Goal: Task Accomplishment & Management: Manage account settings

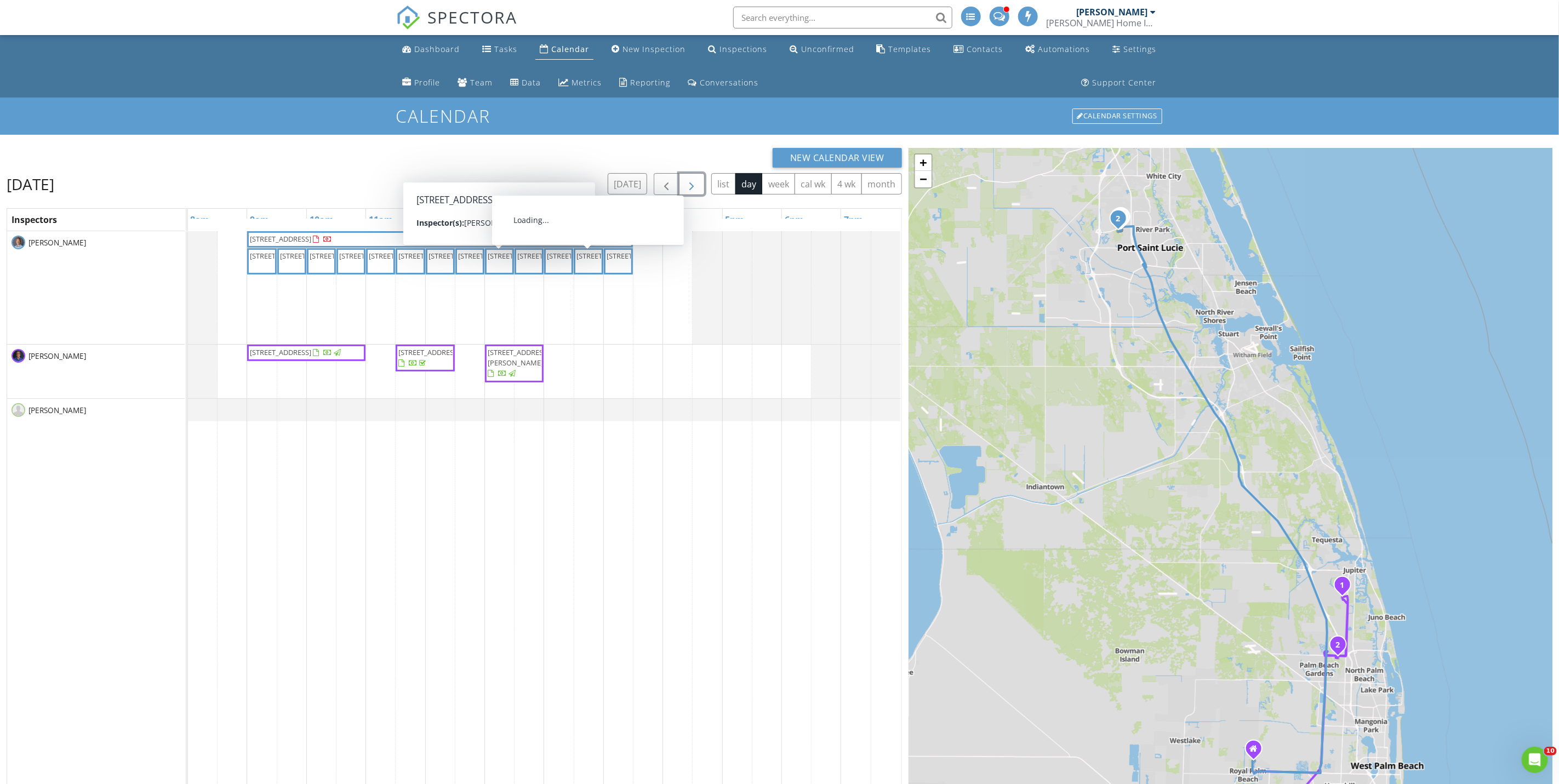
click at [694, 191] on span "button" at bounding box center [691, 184] width 13 height 13
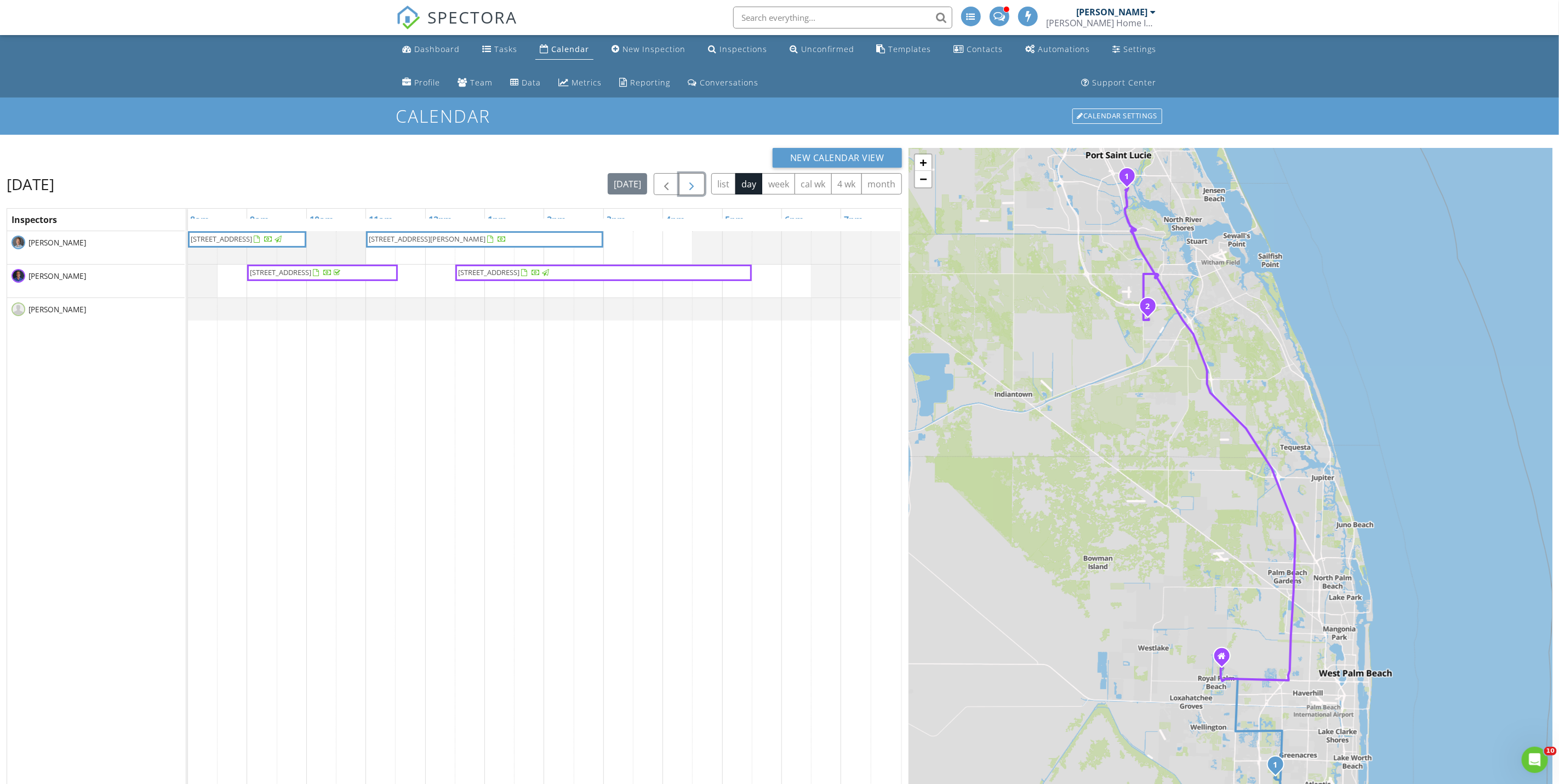
click at [429, 240] on span "2462 Sundy Ave, Delray Beach 33444" at bounding box center [428, 239] width 116 height 10
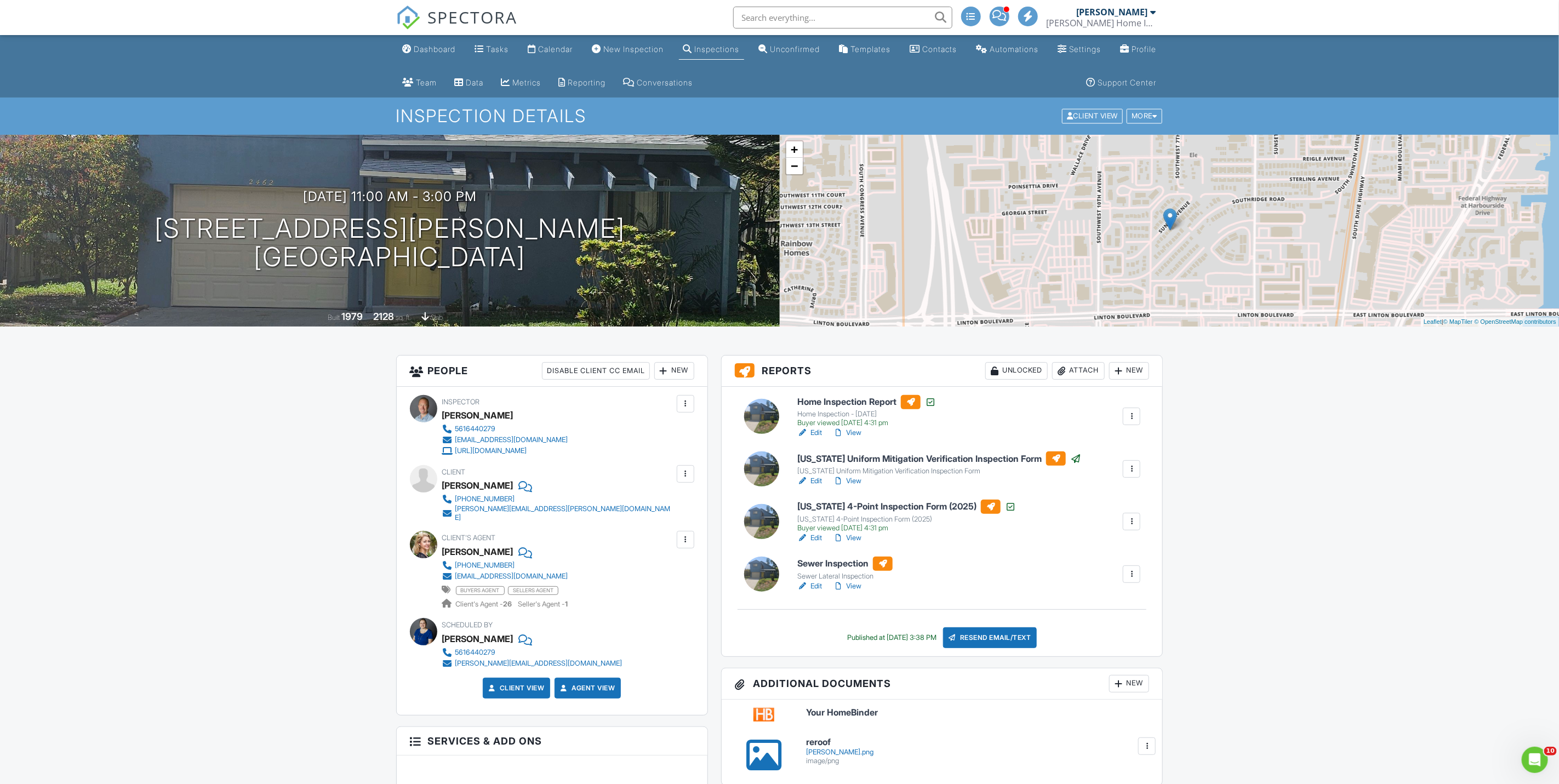
click at [813, 588] on link "Edit" at bounding box center [809, 586] width 25 height 11
click at [1134, 574] on div at bounding box center [1131, 574] width 11 height 11
click at [1086, 602] on link "Quick Publish" at bounding box center [1095, 604] width 82 height 12
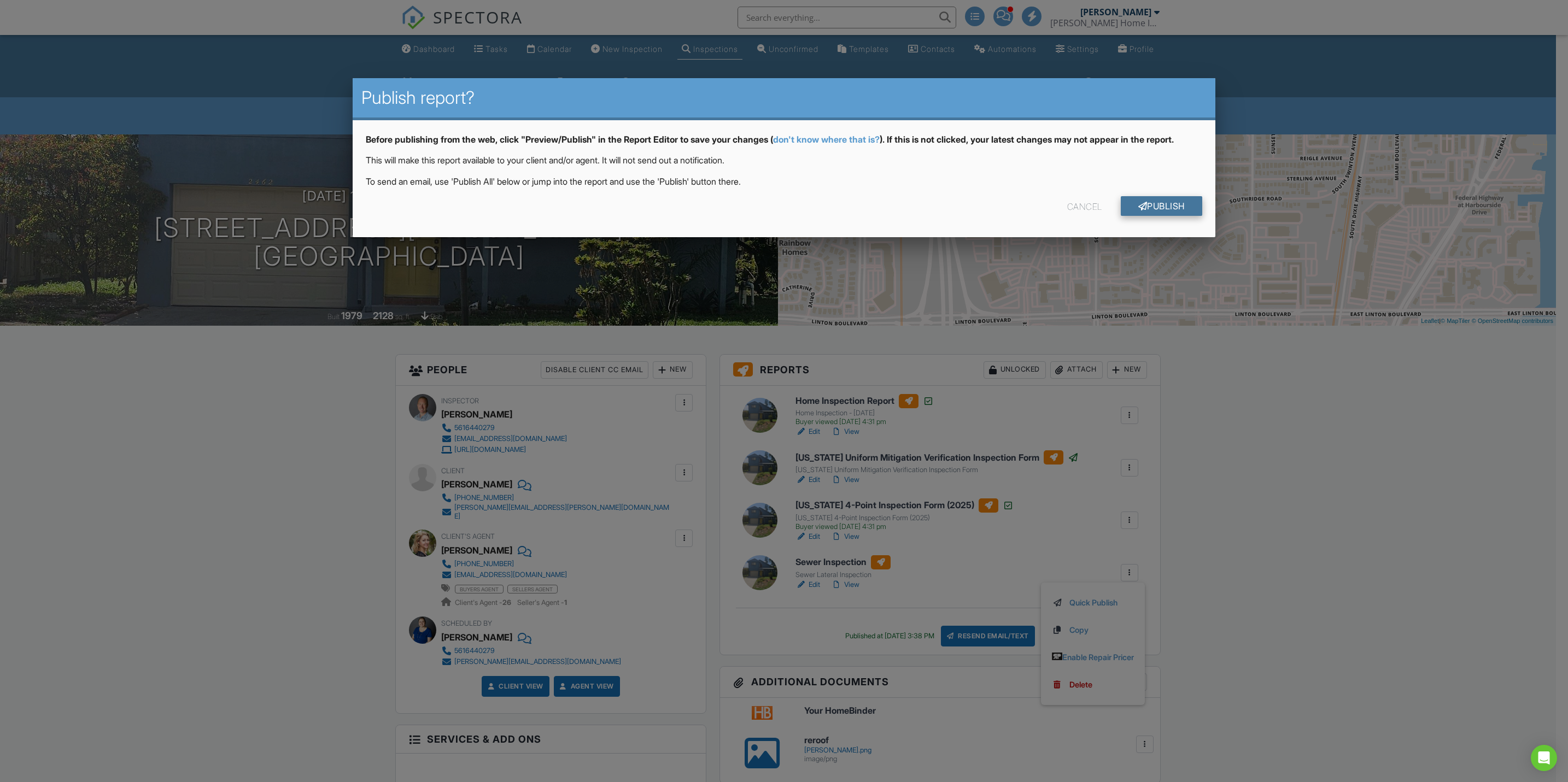
click at [1159, 206] on link "Publish" at bounding box center [1162, 206] width 81 height 20
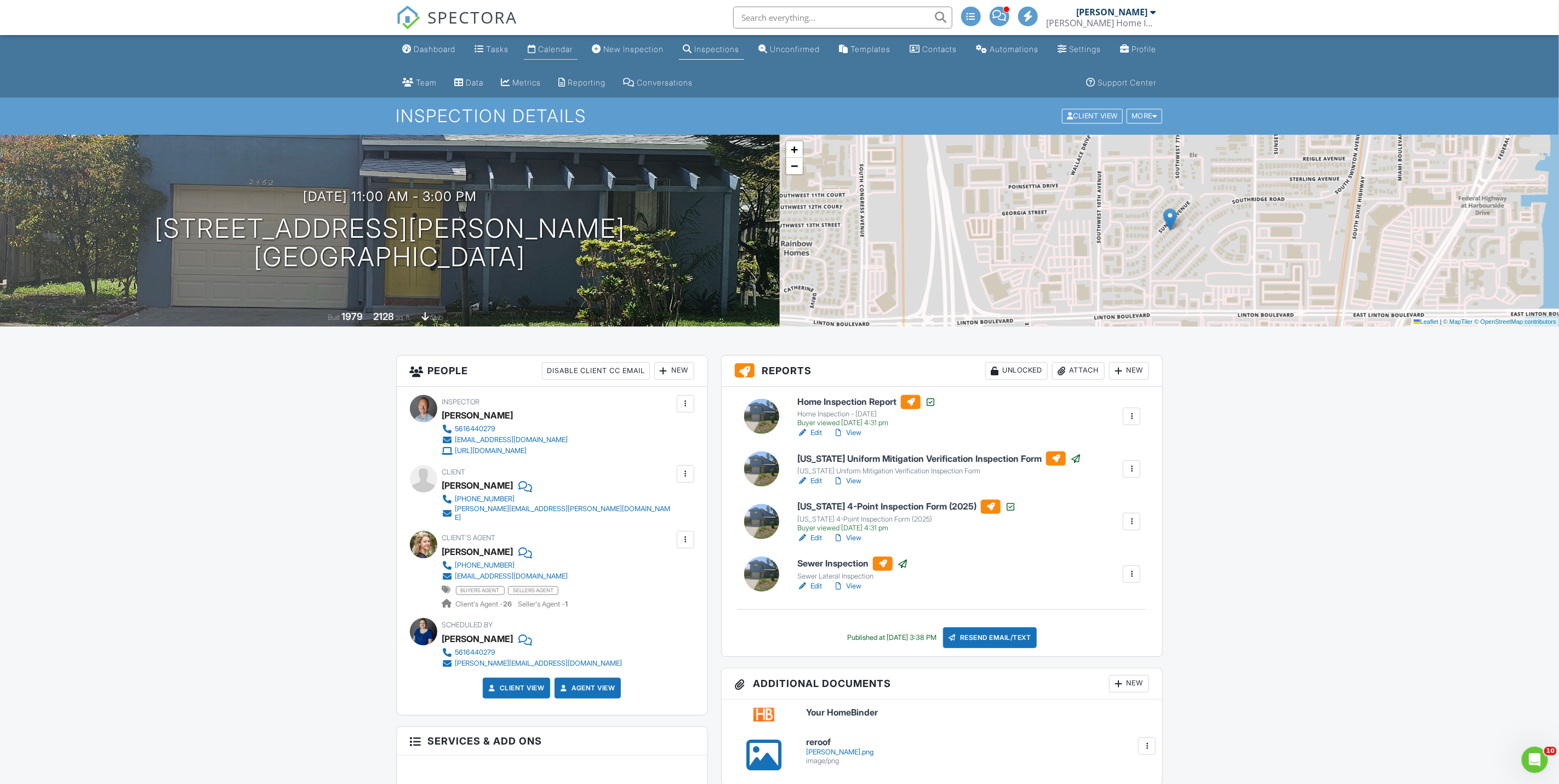
click at [570, 49] on div "Calendar" at bounding box center [556, 49] width 35 height 9
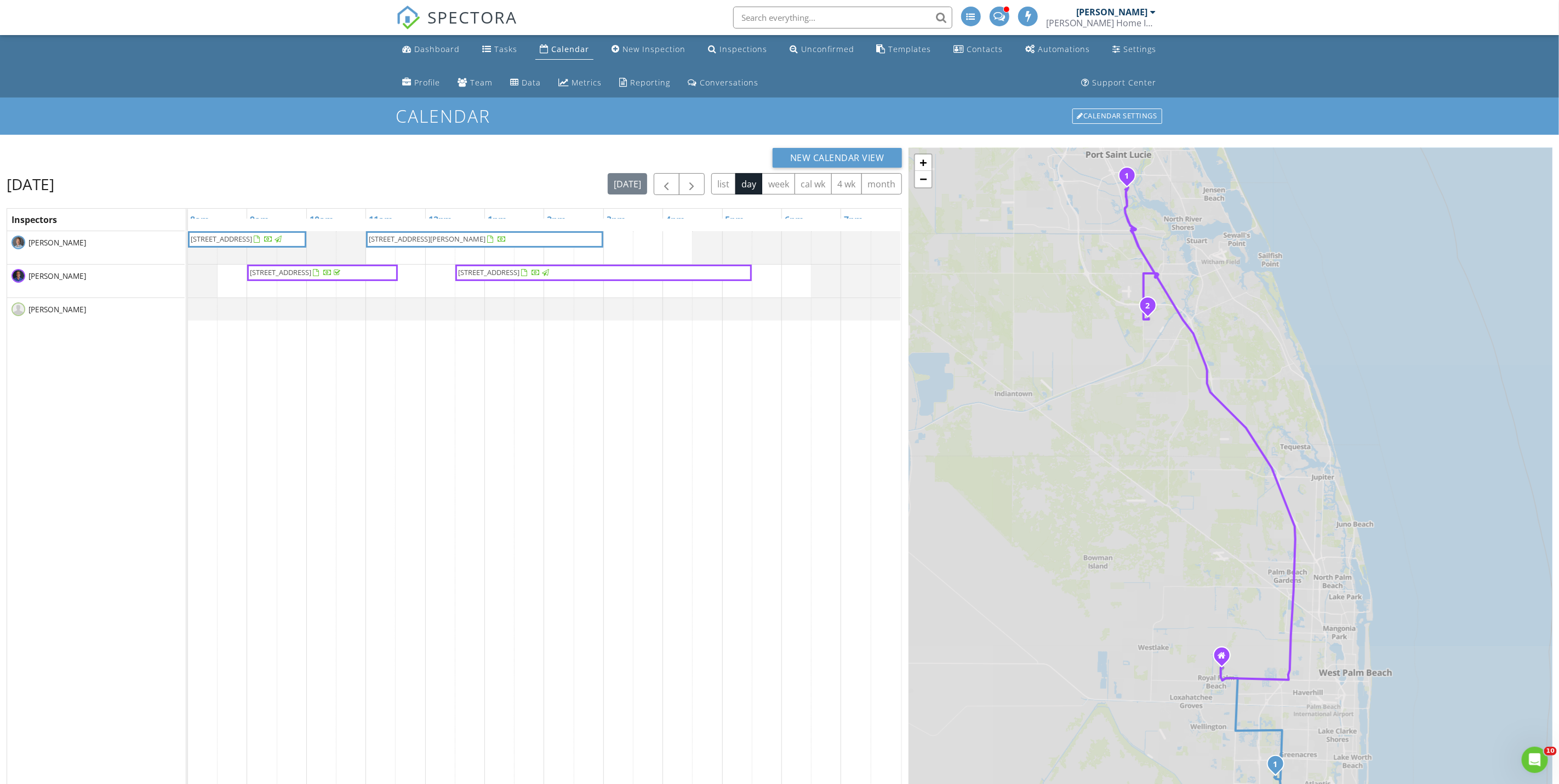
click at [312, 274] on span "560 SE Nome Dr, Port St. Lucie 34984" at bounding box center [280, 272] width 61 height 10
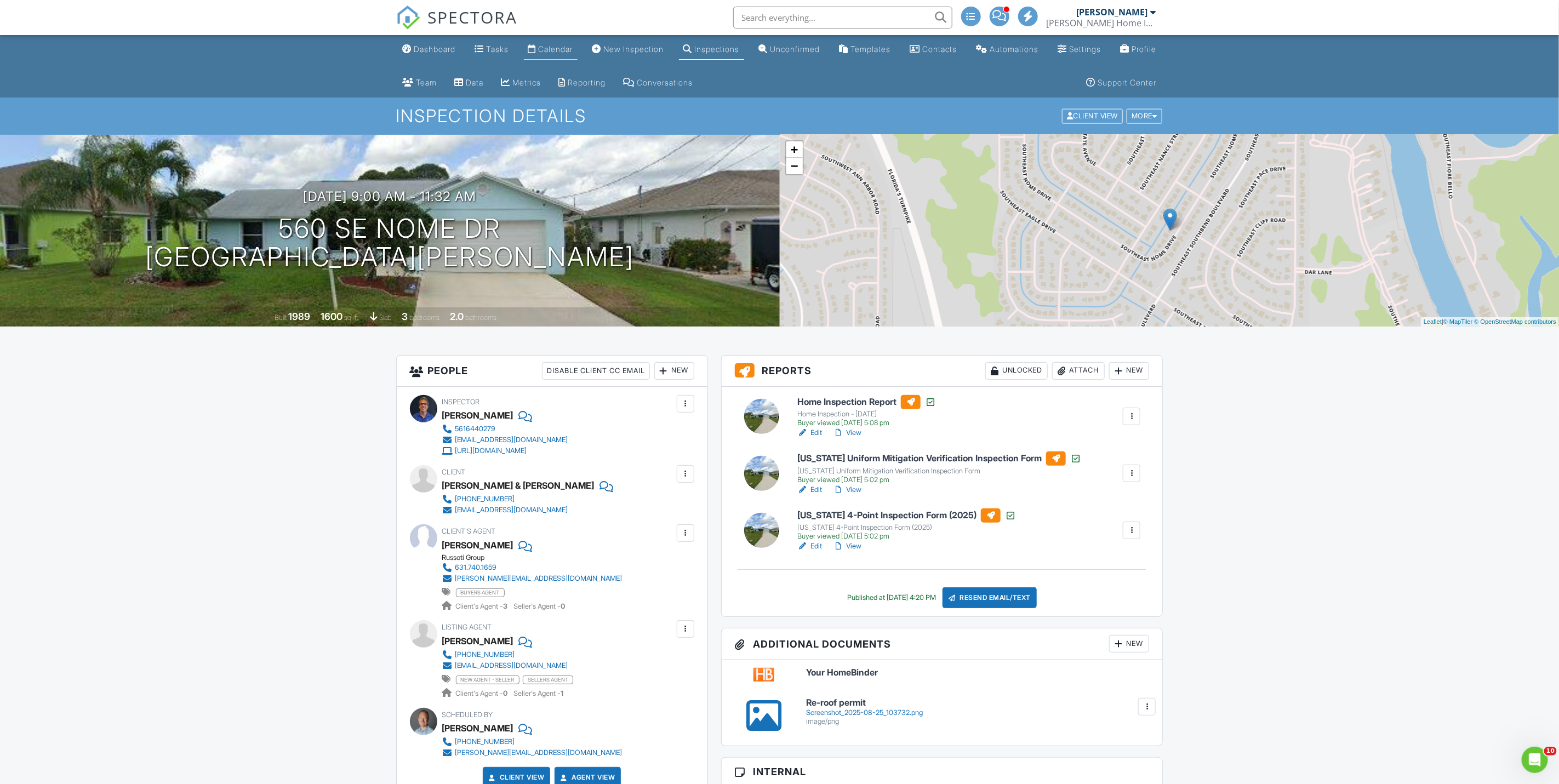
click at [570, 48] on div "Calendar" at bounding box center [556, 49] width 35 height 9
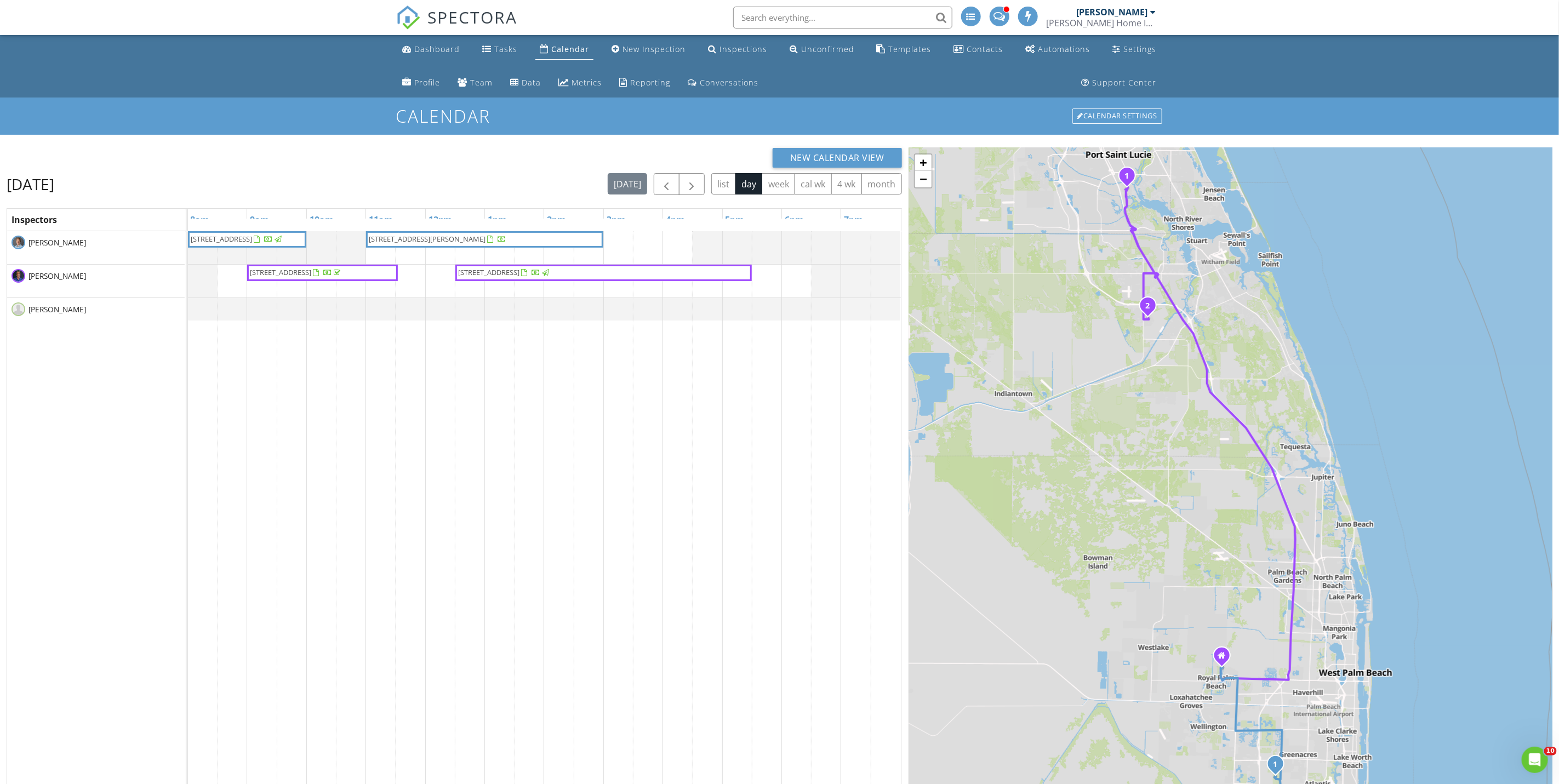
drag, startPoint x: 654, startPoint y: 79, endPoint x: 255, endPoint y: 91, distance: 399.2
click at [654, 79] on div "Reporting" at bounding box center [651, 82] width 40 height 11
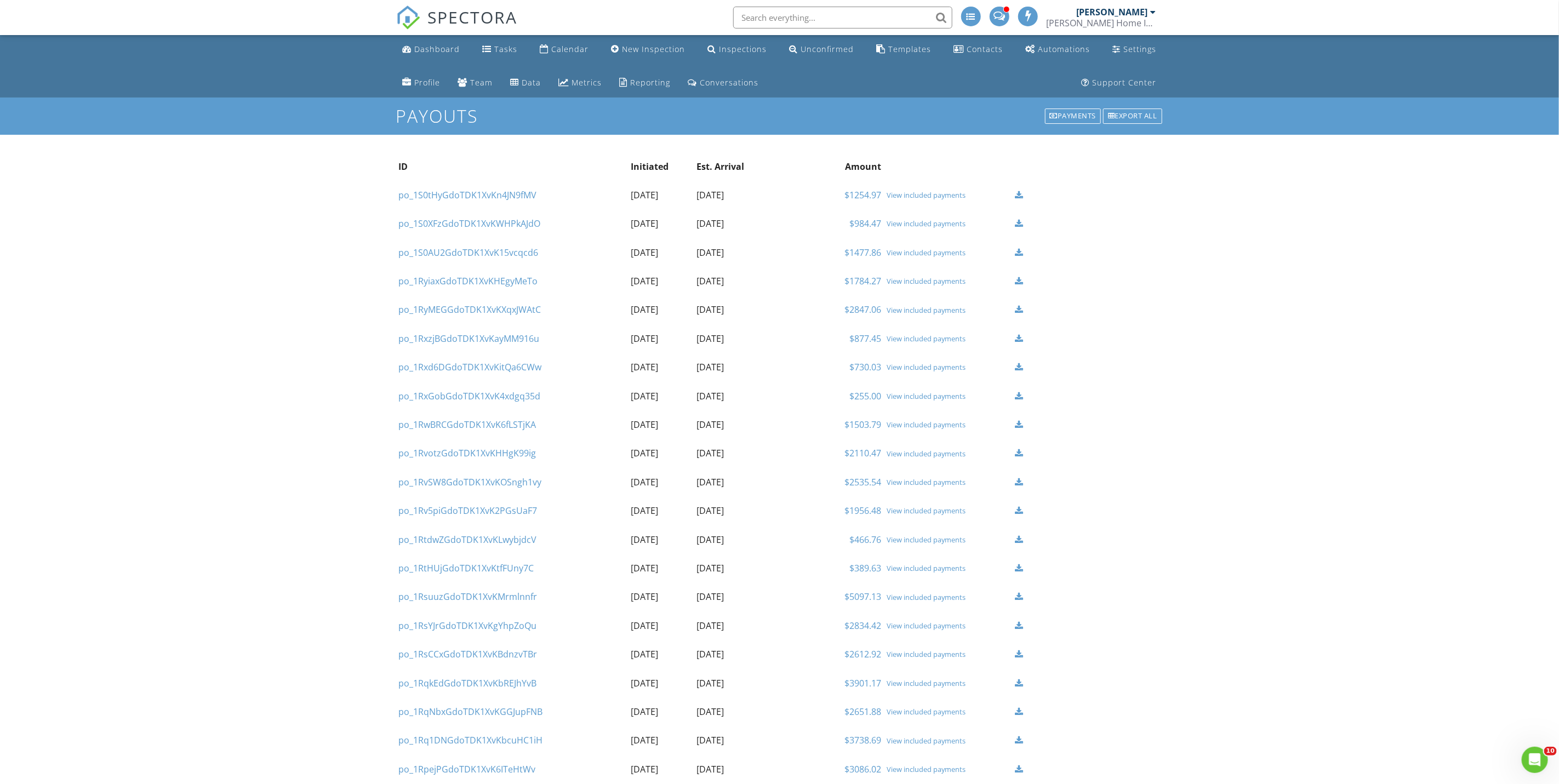
drag, startPoint x: 432, startPoint y: 50, endPoint x: 476, endPoint y: 50, distance: 44.0
click at [432, 50] on div "Dashboard" at bounding box center [438, 49] width 45 height 11
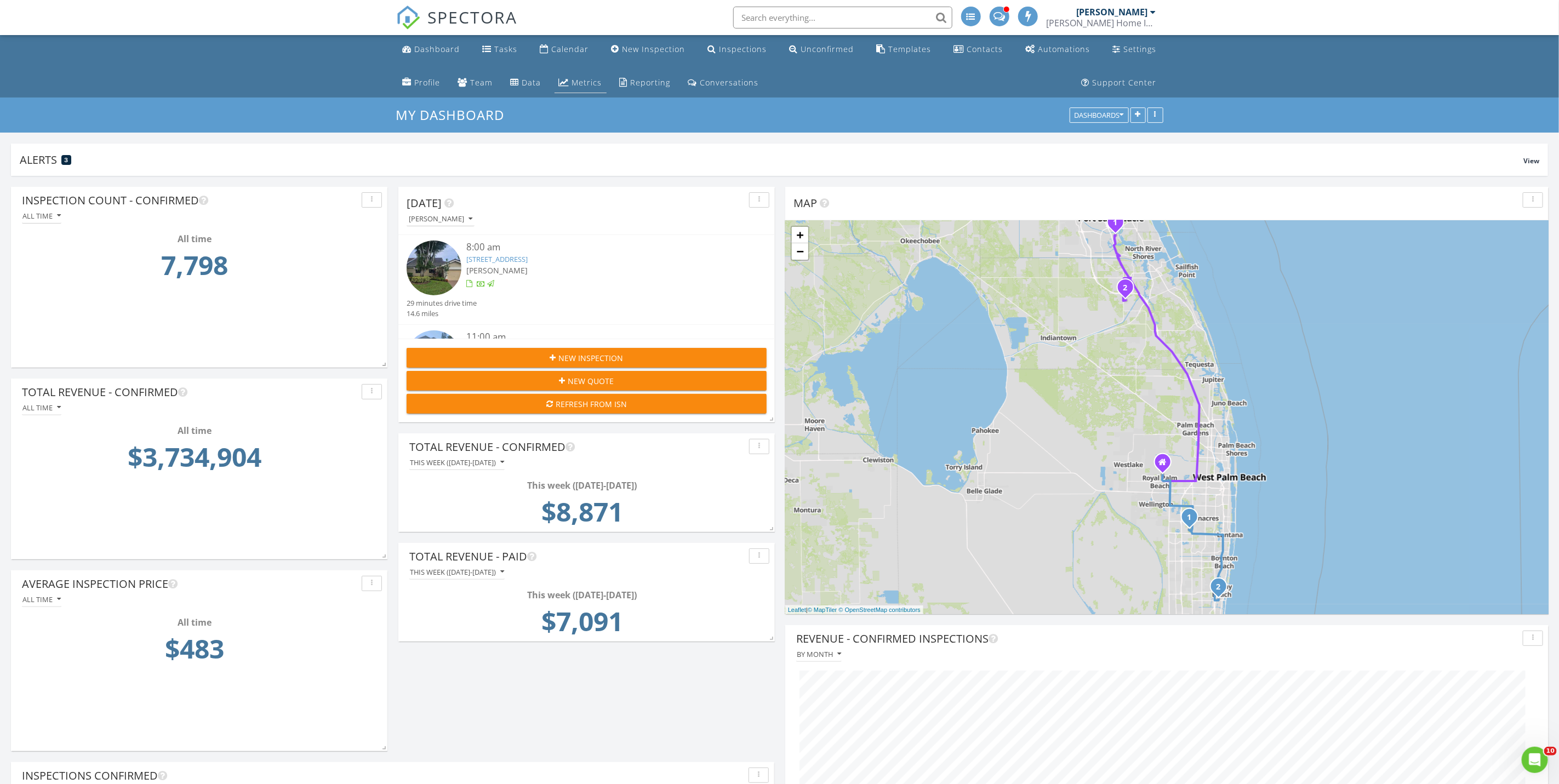
click at [581, 79] on div "Metrics" at bounding box center [587, 82] width 30 height 11
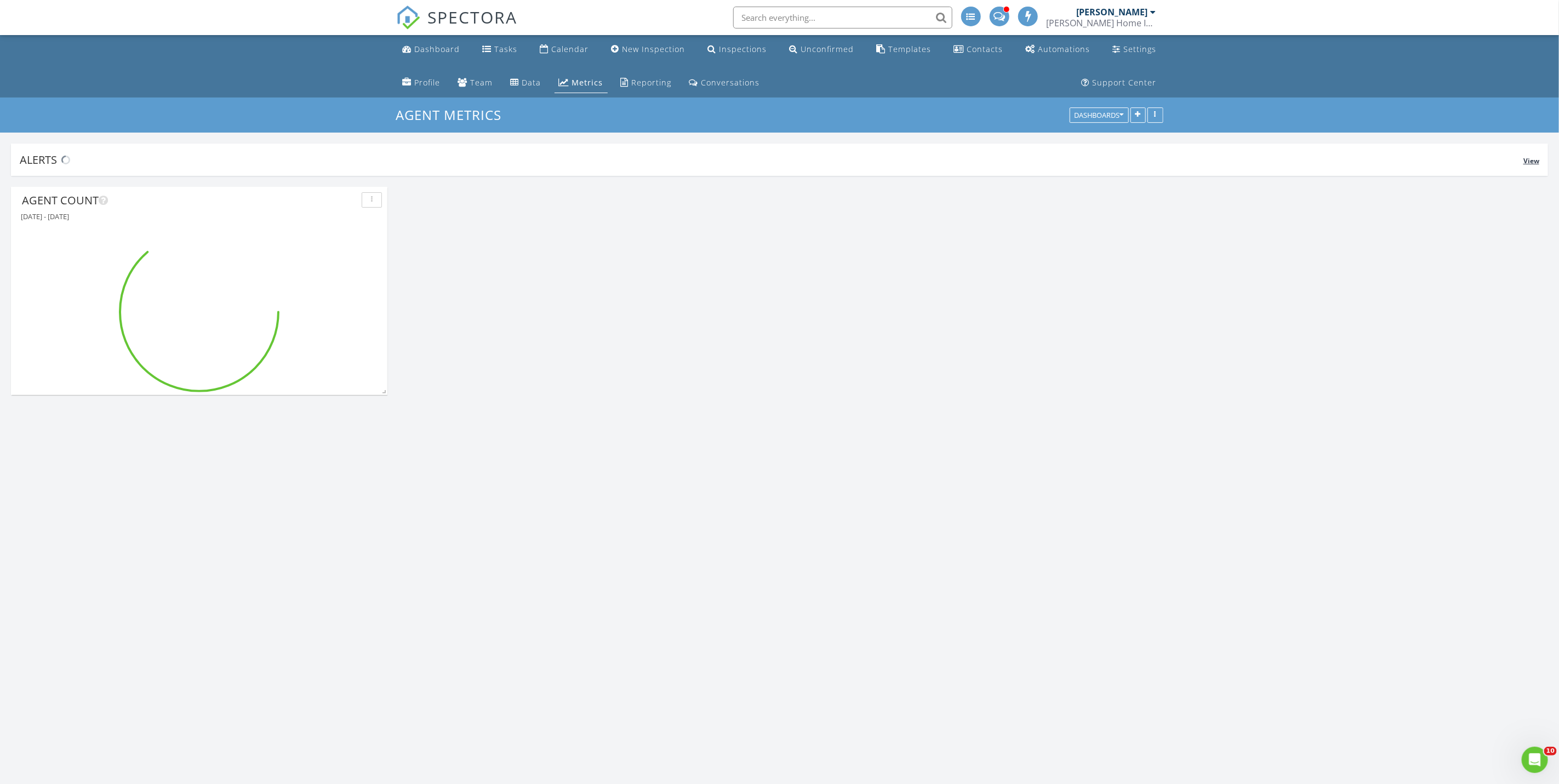
scroll to position [256, 1585]
click at [1110, 113] on div "Dashboards" at bounding box center [1099, 116] width 49 height 8
click at [1102, 170] on span "Company Metrics" at bounding box center [1109, 168] width 73 height 12
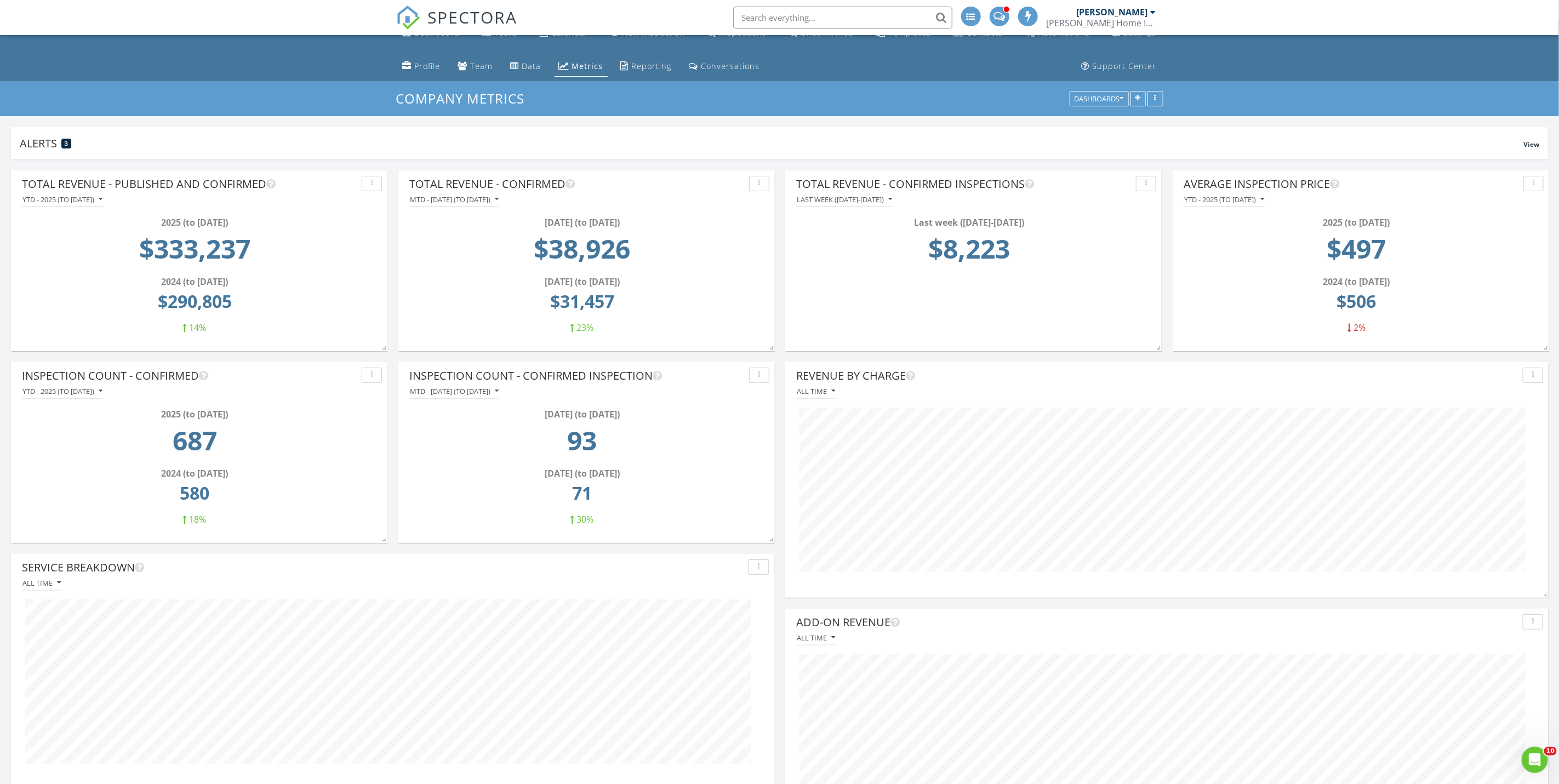
scroll to position [0, 0]
